Goal: Browse casually

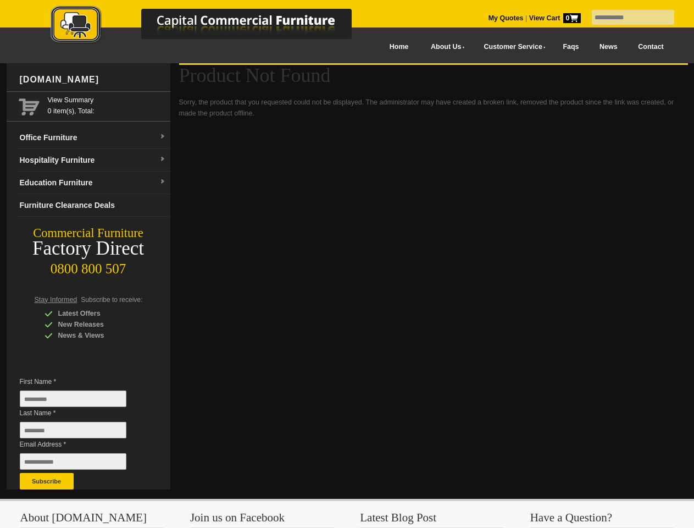
click at [626, 18] on input "text" at bounding box center [633, 17] width 82 height 15
click at [81, 433] on input "Last Name *" at bounding box center [73, 430] width 107 height 16
click at [47, 481] on button "Subscribe" at bounding box center [47, 481] width 54 height 16
